Goal: Check status

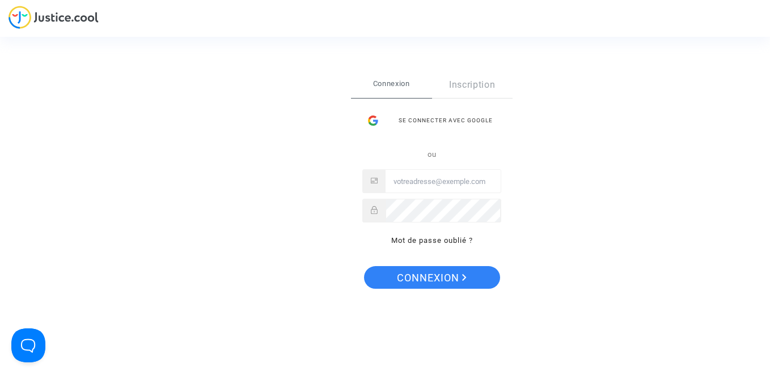
type input "[EMAIL_ADDRESS][DOMAIN_NAME]"
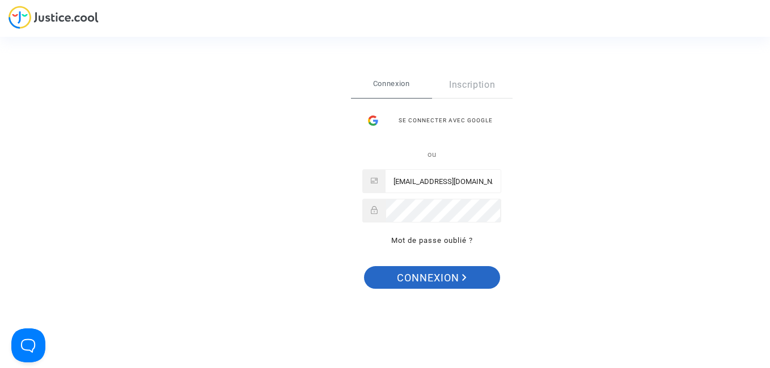
click at [453, 279] on span "Connexion" at bounding box center [432, 278] width 70 height 24
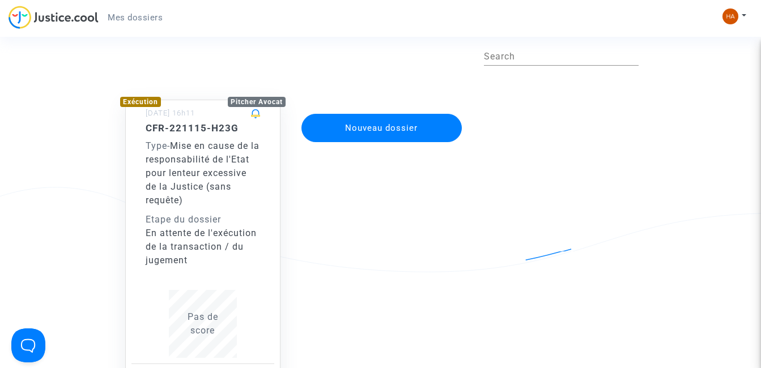
scroll to position [45, 0]
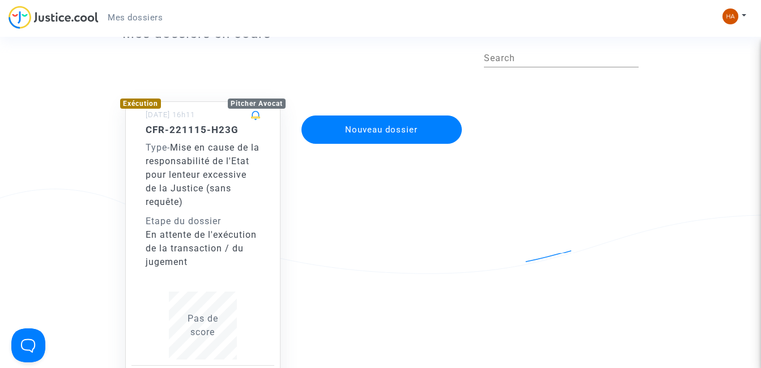
click at [143, 155] on div "CFR-221115-H23G Type - Mise en cause de la responsabilité de l'Etat pour lenteu…" at bounding box center [203, 244] width 143 height 241
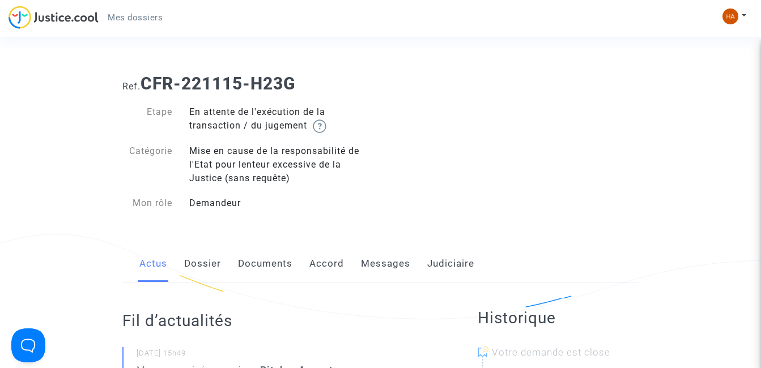
click at [207, 261] on link "Dossier" at bounding box center [202, 263] width 37 height 37
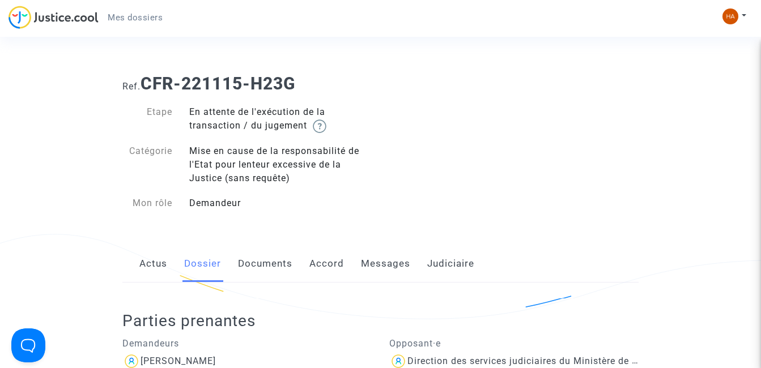
click at [257, 266] on link "Documents" at bounding box center [265, 263] width 54 height 37
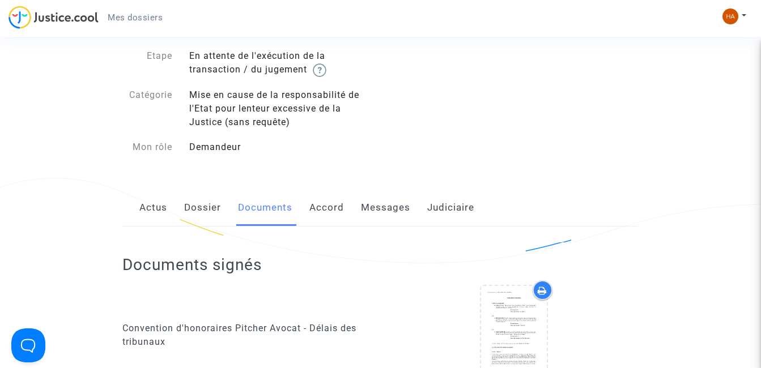
click at [294, 297] on div "Documents signés Convention d'honoraires Pitcher Avocat - Délais des tribunaux" at bounding box center [380, 326] width 516 height 198
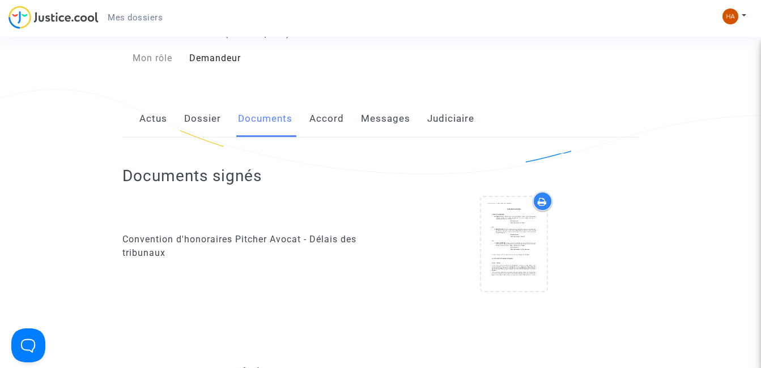
scroll to position [204, 0]
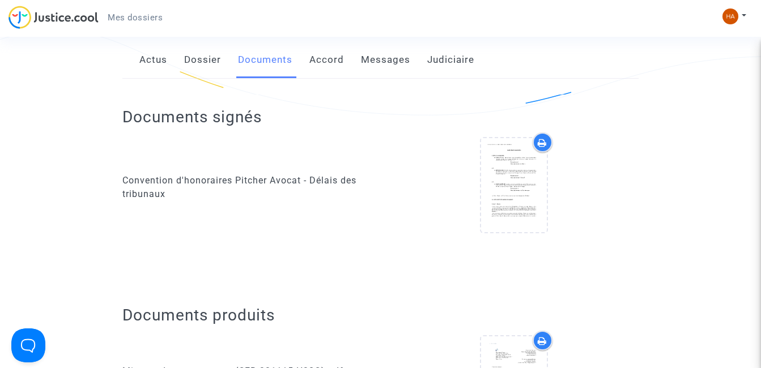
click at [336, 63] on link "Accord" at bounding box center [327, 59] width 35 height 37
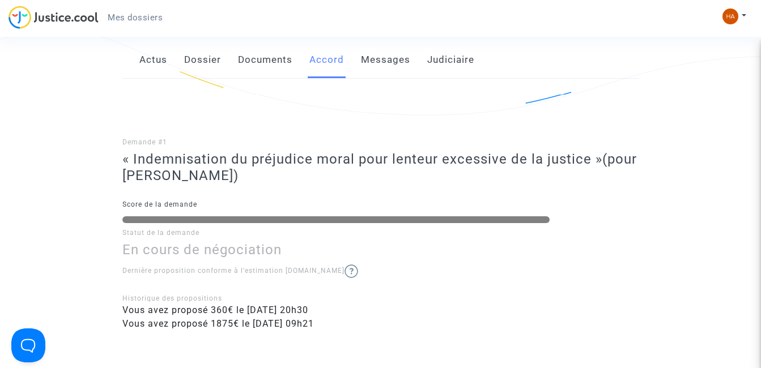
click at [377, 61] on link "Messages" at bounding box center [385, 59] width 49 height 37
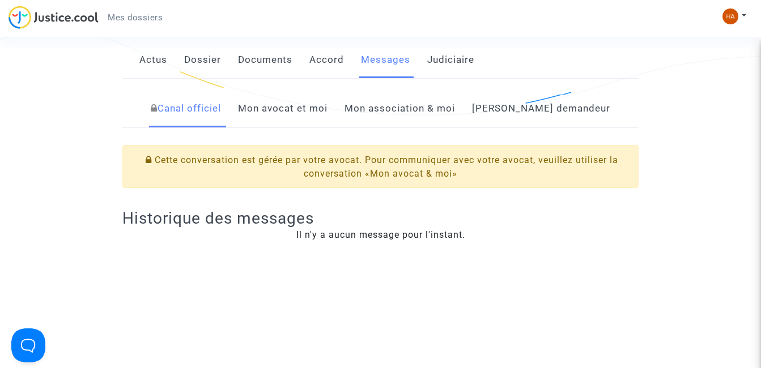
click at [451, 62] on link "Judiciaire" at bounding box center [450, 59] width 47 height 37
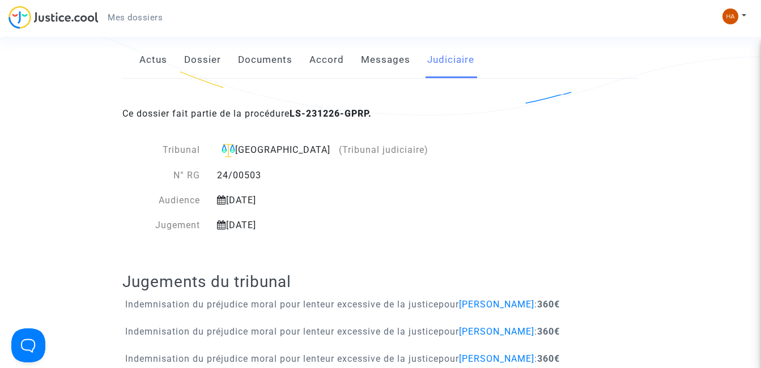
click at [655, 185] on ng-component "Ref. CFR-221115-H23G Etape En attente de l'exécution de la transaction / du jug…" at bounding box center [380, 200] width 685 height 679
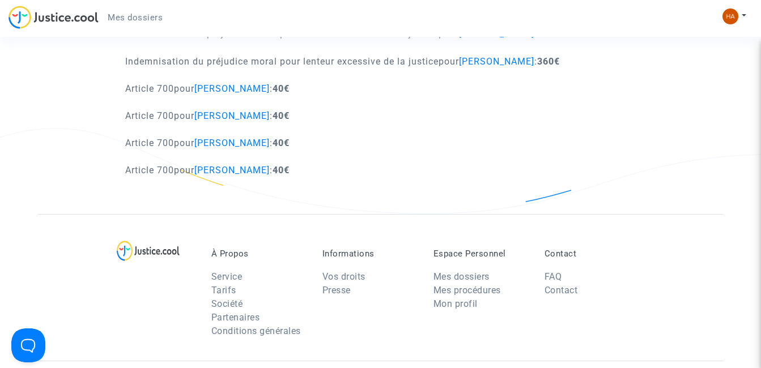
scroll to position [544, 0]
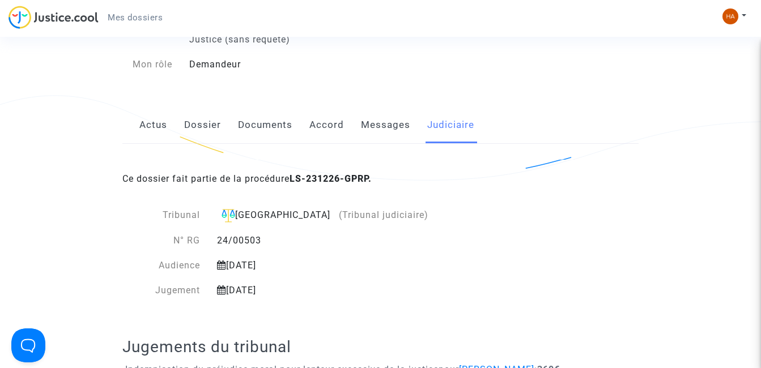
scroll to position [23, 0]
